Goal: Information Seeking & Learning: Learn about a topic

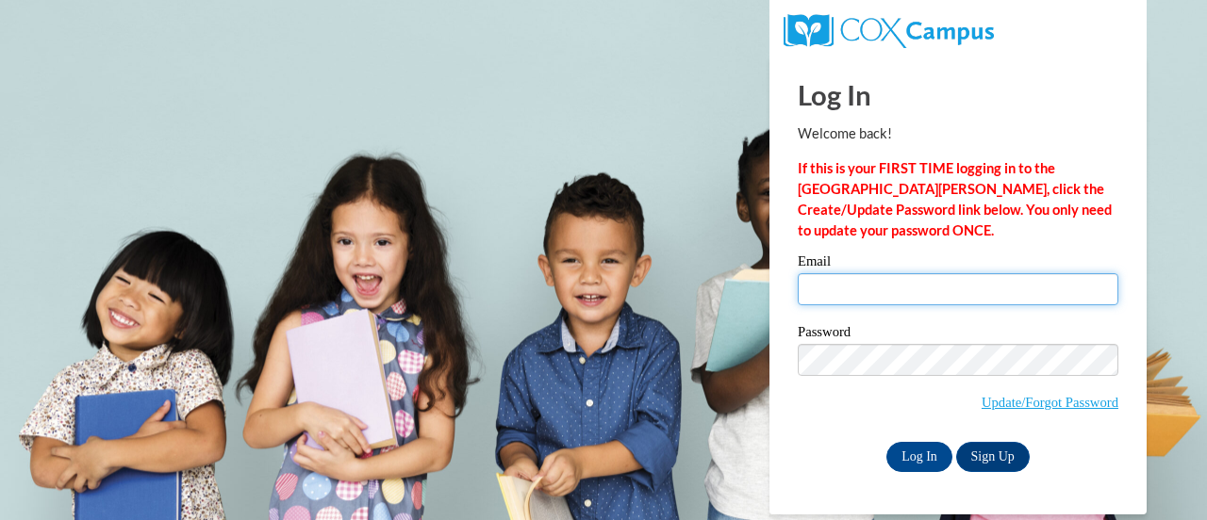
click at [824, 288] on input "Email" at bounding box center [957, 289] width 321 height 32
type input "dominiqueru@ymcaatlanta.org"
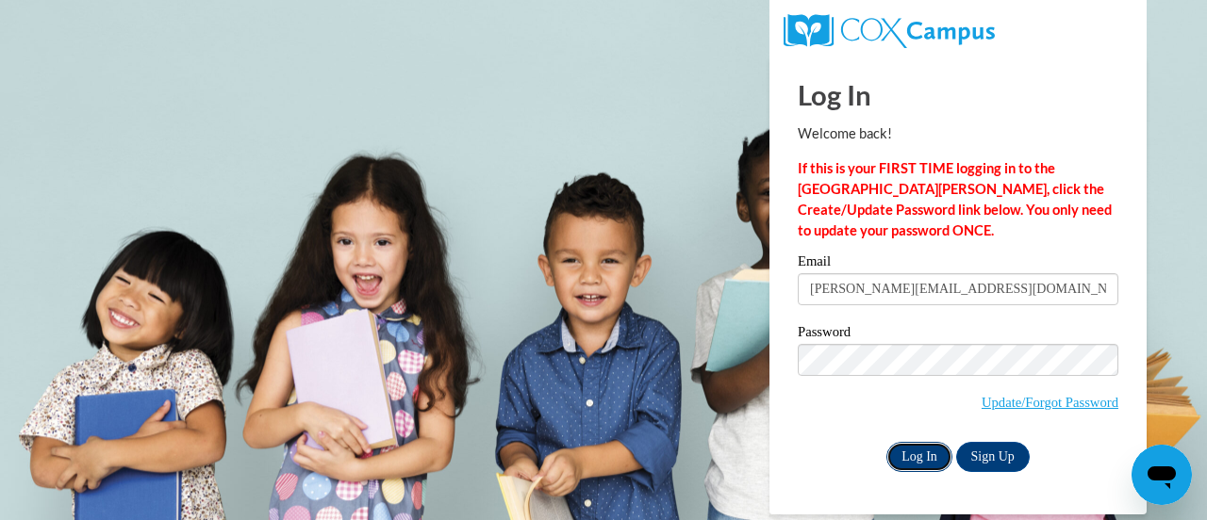
click at [933, 452] on input "Log In" at bounding box center [919, 457] width 66 height 30
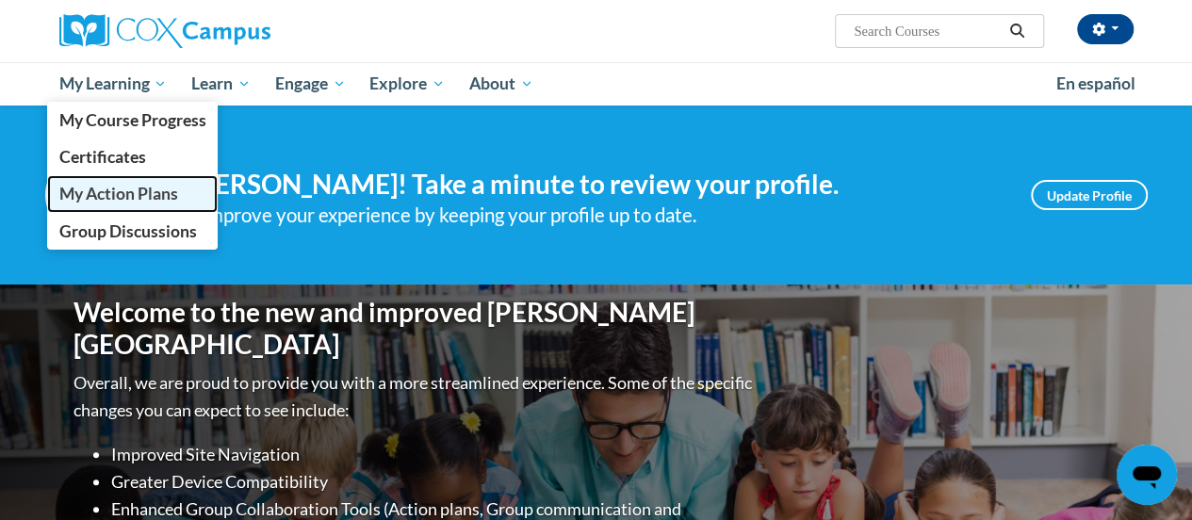
click at [132, 205] on link "My Action Plans" at bounding box center [133, 193] width 172 height 37
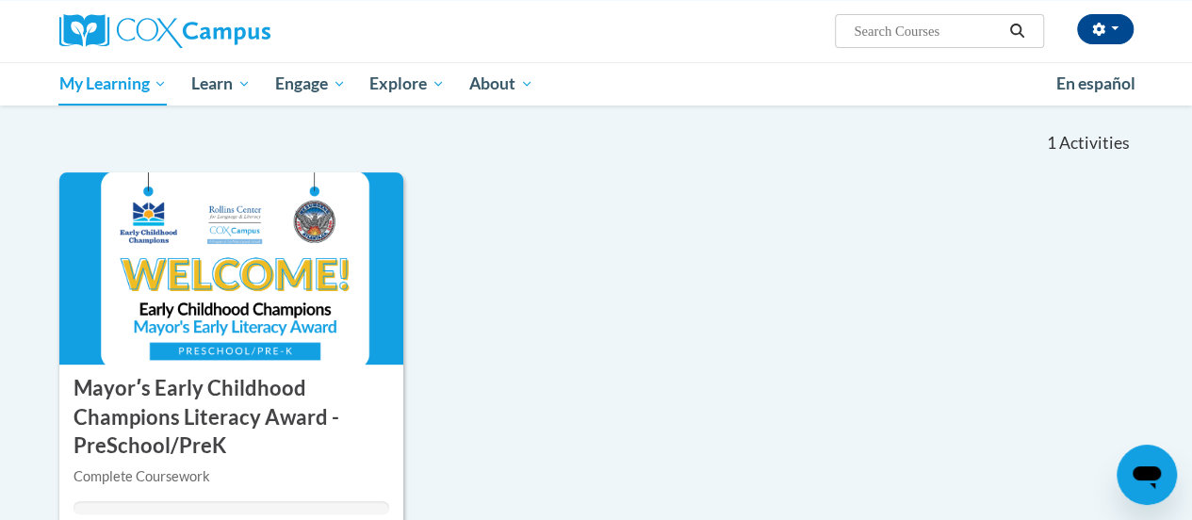
scroll to position [191, 0]
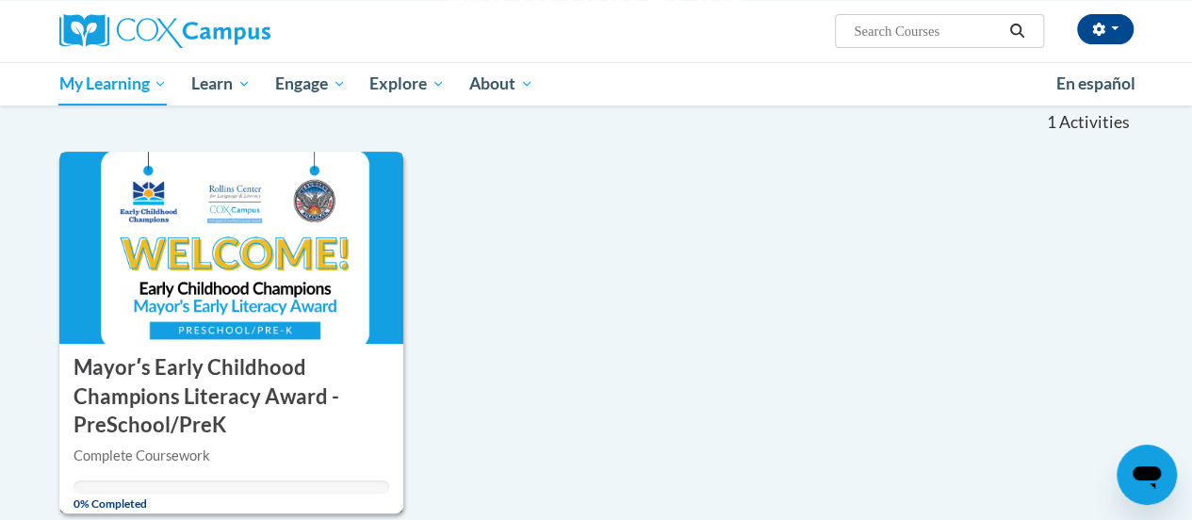
click at [254, 319] on img at bounding box center [231, 248] width 345 height 192
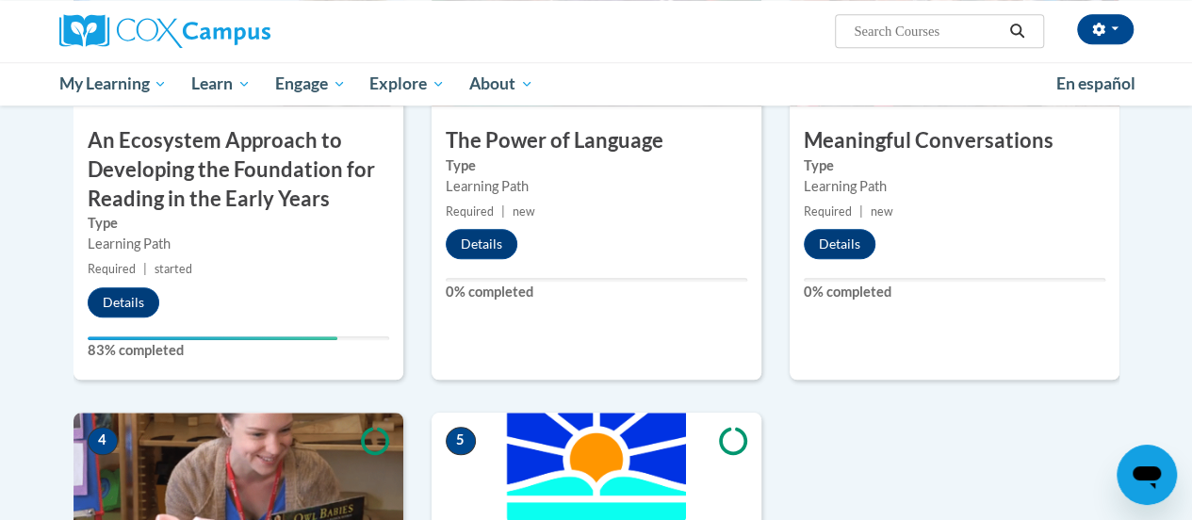
scroll to position [738, 0]
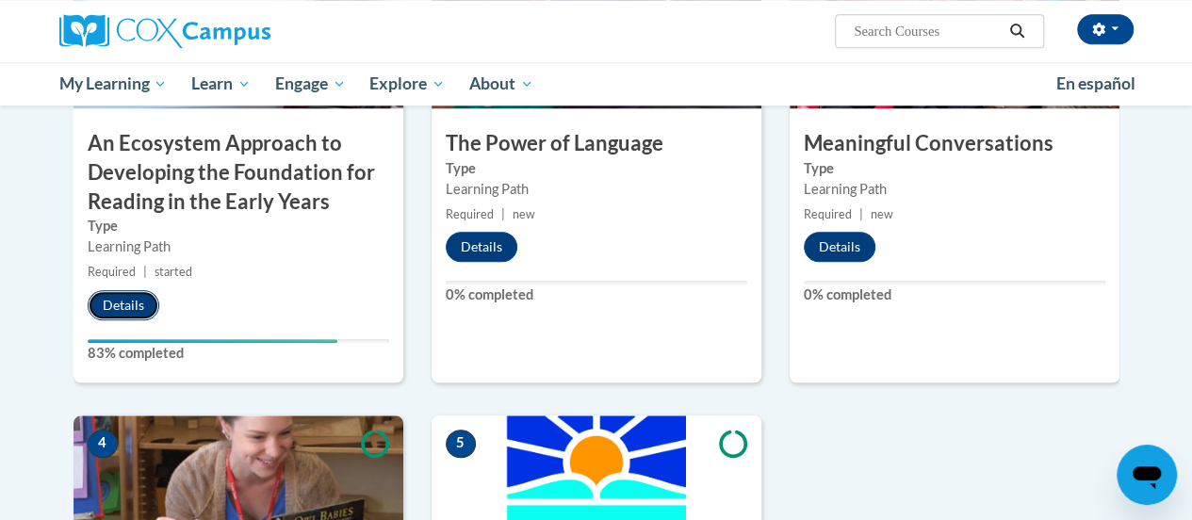
click at [121, 291] on button "Details" at bounding box center [124, 305] width 72 height 30
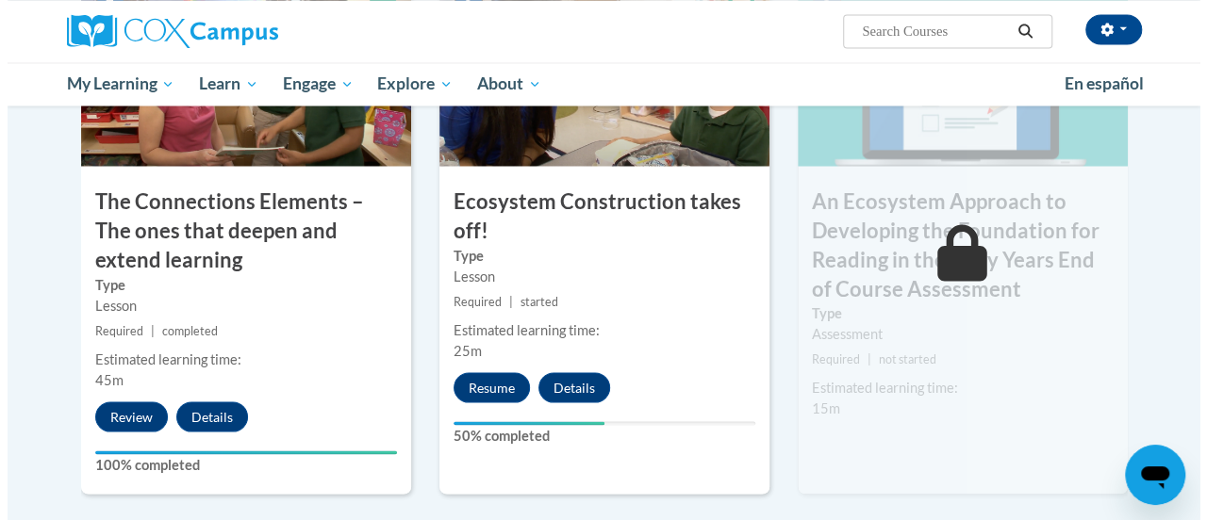
scroll to position [1683, 0]
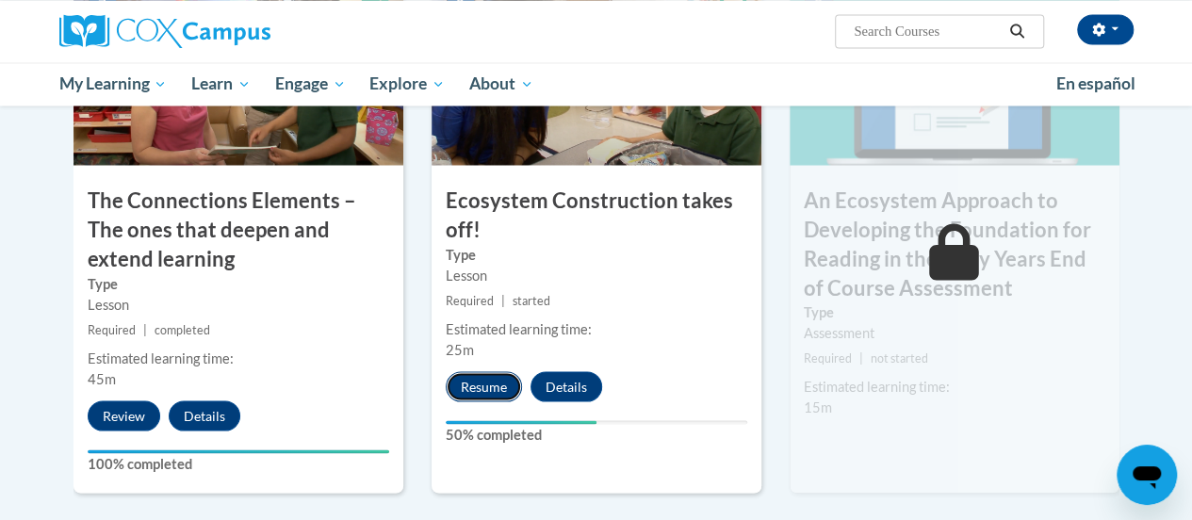
click at [483, 387] on button "Resume" at bounding box center [484, 386] width 76 height 30
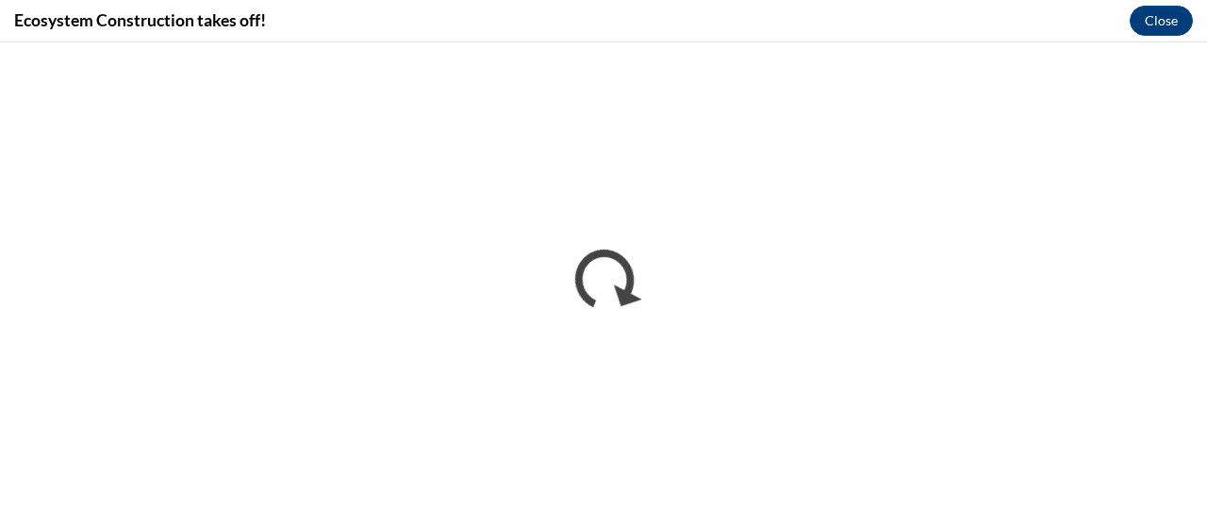
scroll to position [0, 0]
